Goal: Transaction & Acquisition: Obtain resource

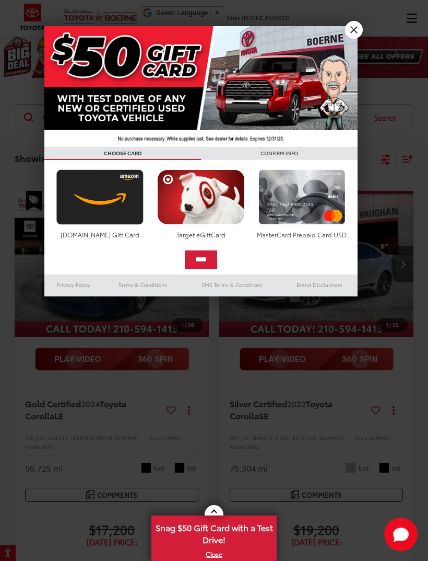
click at [355, 31] on link "X" at bounding box center [354, 30] width 18 height 18
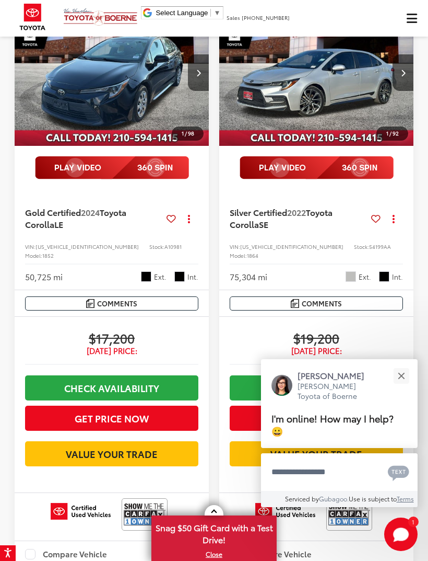
scroll to position [108, 0]
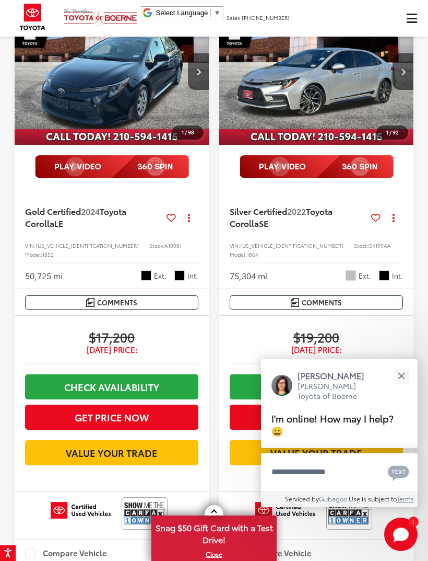
click at [404, 387] on button "Close" at bounding box center [401, 375] width 22 height 22
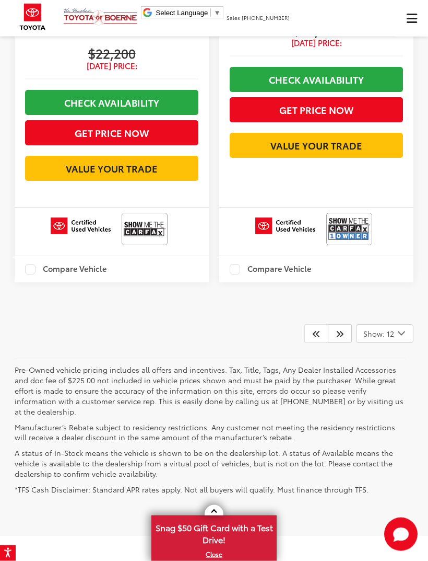
scroll to position [3185, 0]
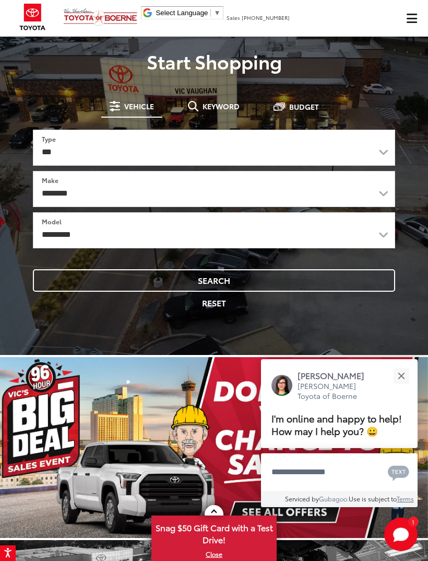
click at [400, 372] on div "Close" at bounding box center [401, 375] width 7 height 7
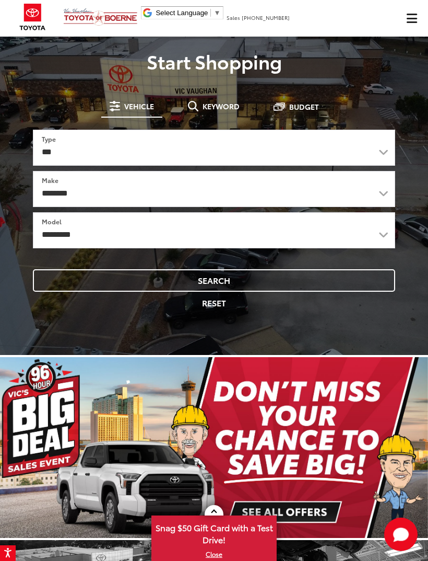
click at [411, 23] on span "Click to show site navigation" at bounding box center [412, 18] width 10 height 9
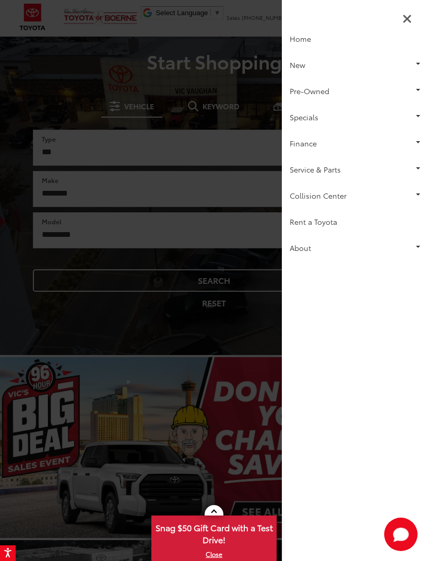
click at [407, 110] on link "Specials" at bounding box center [355, 117] width 146 height 26
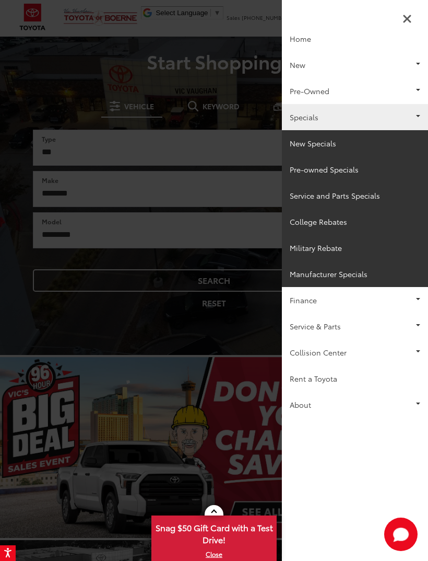
click at [409, 110] on link "Specials" at bounding box center [355, 117] width 146 height 26
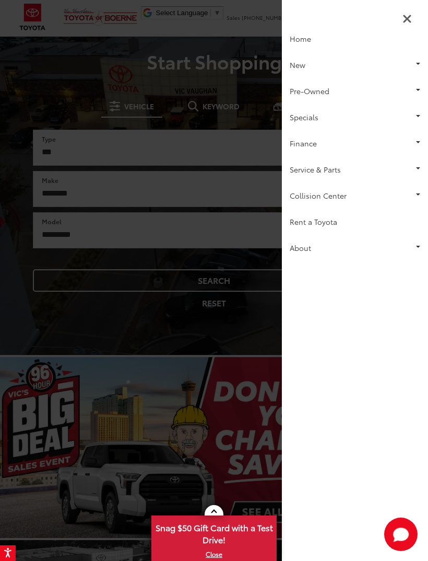
click at [412, 89] on link "Pre-Owned" at bounding box center [355, 91] width 146 height 26
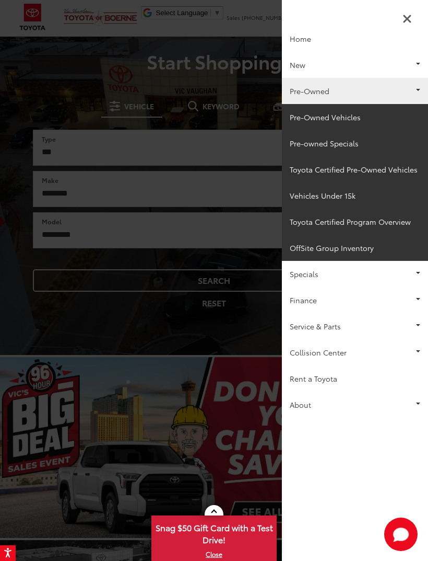
click at [410, 86] on link "Pre-Owned" at bounding box center [355, 91] width 146 height 26
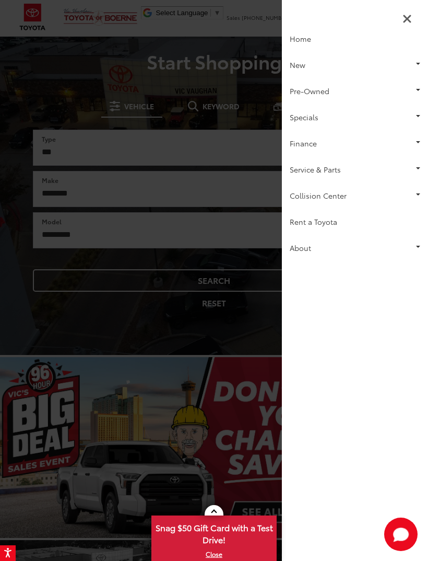
click at [412, 86] on link "Pre-Owned" at bounding box center [355, 91] width 146 height 26
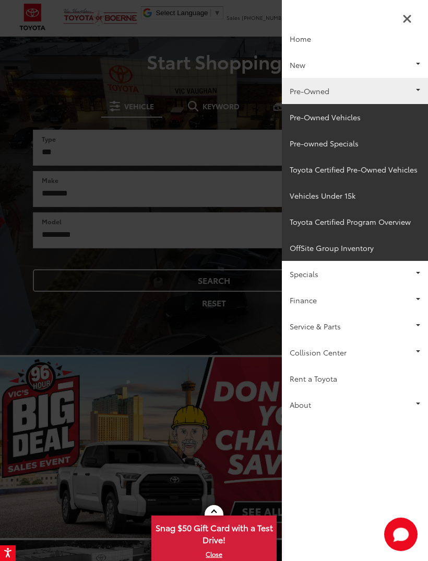
click at [415, 80] on link "Pre-Owned" at bounding box center [355, 91] width 146 height 26
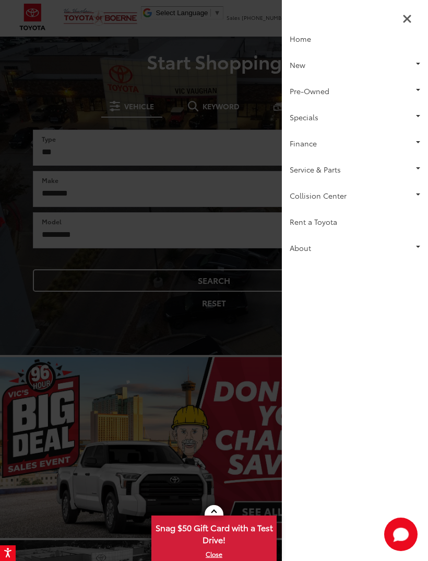
click at [413, 54] on link "New" at bounding box center [355, 65] width 146 height 26
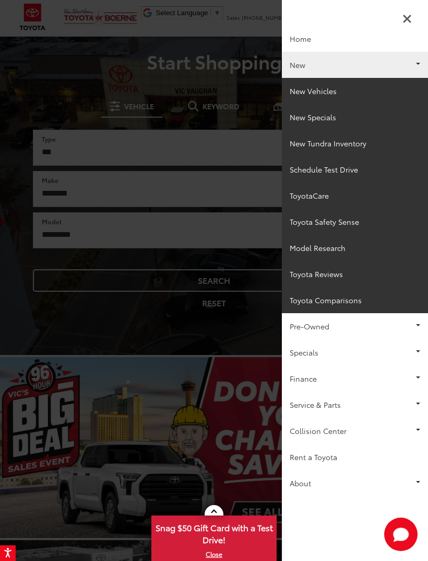
click at [416, 60] on link "New" at bounding box center [355, 65] width 146 height 26
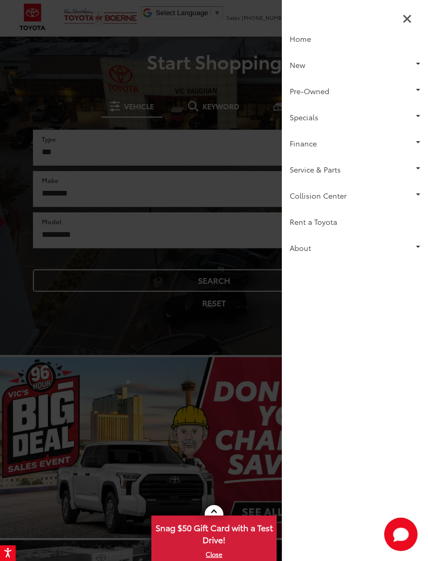
click at [415, 145] on link "Finance" at bounding box center [355, 143] width 146 height 26
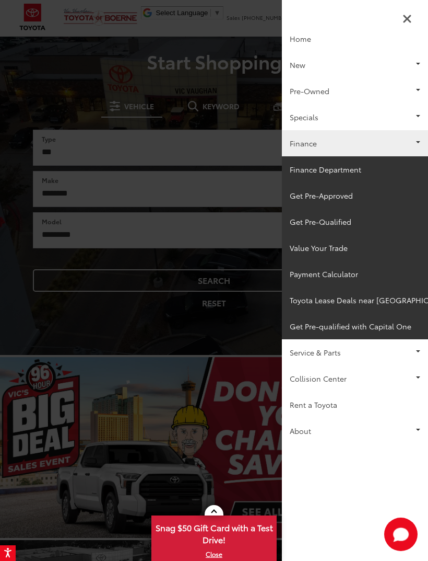
click at [419, 138] on link "Finance" at bounding box center [355, 143] width 146 height 26
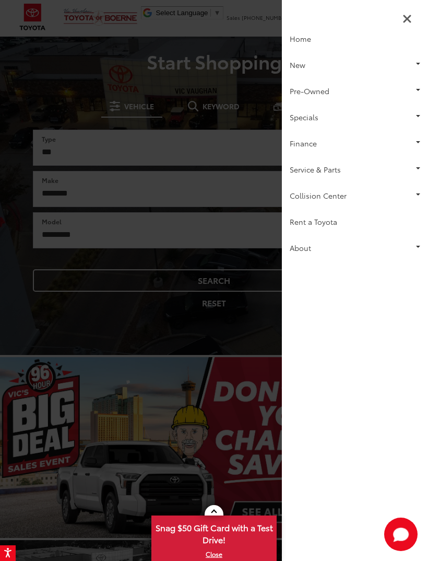
click at [413, 130] on link "Finance" at bounding box center [355, 143] width 146 height 26
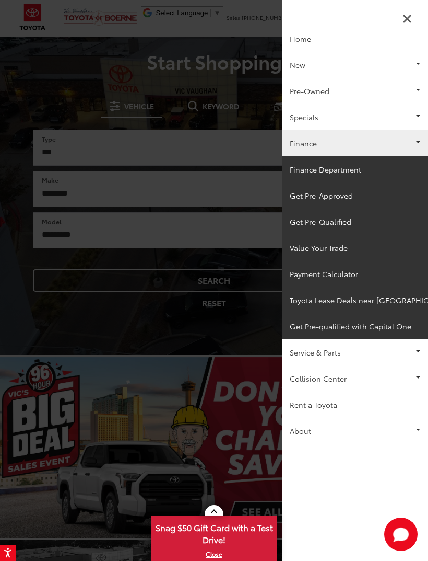
click at [351, 301] on link "Toyota Lease Deals near [GEOGRAPHIC_DATA]" at bounding box center [355, 300] width 146 height 26
